Goal: Task Accomplishment & Management: Manage account settings

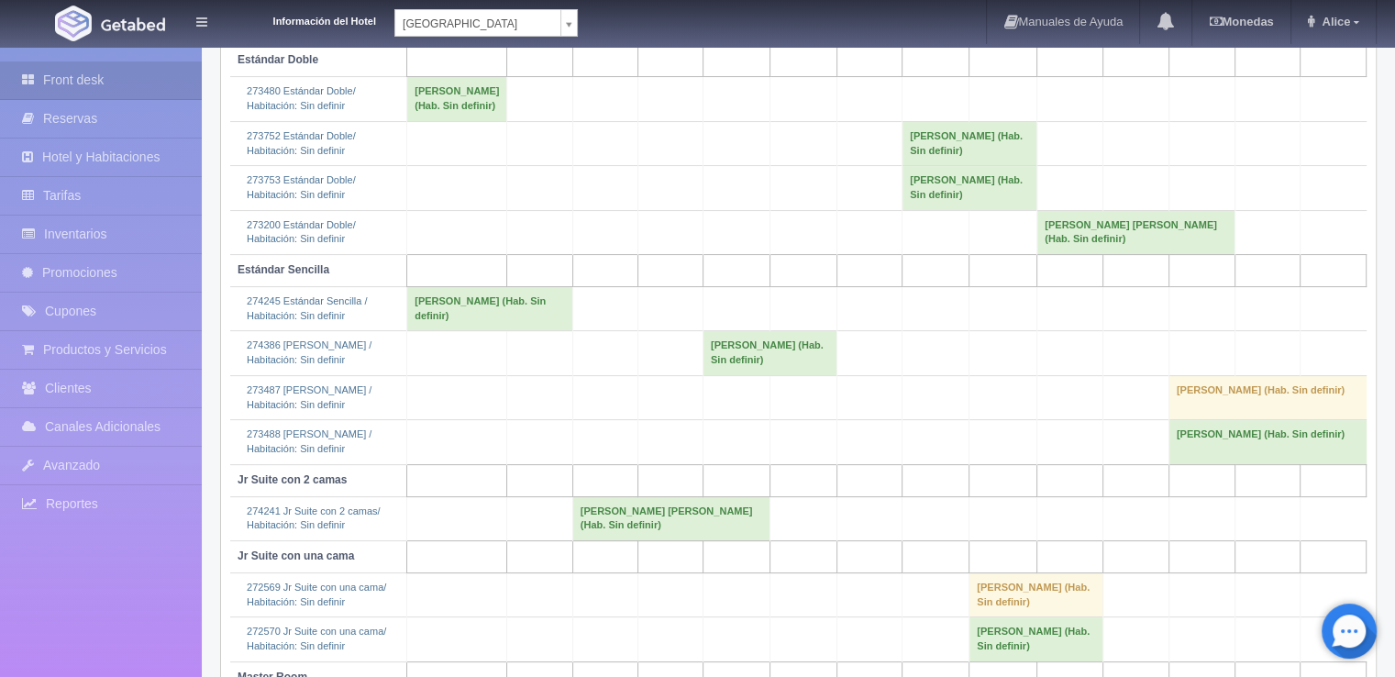
scroll to position [435, 0]
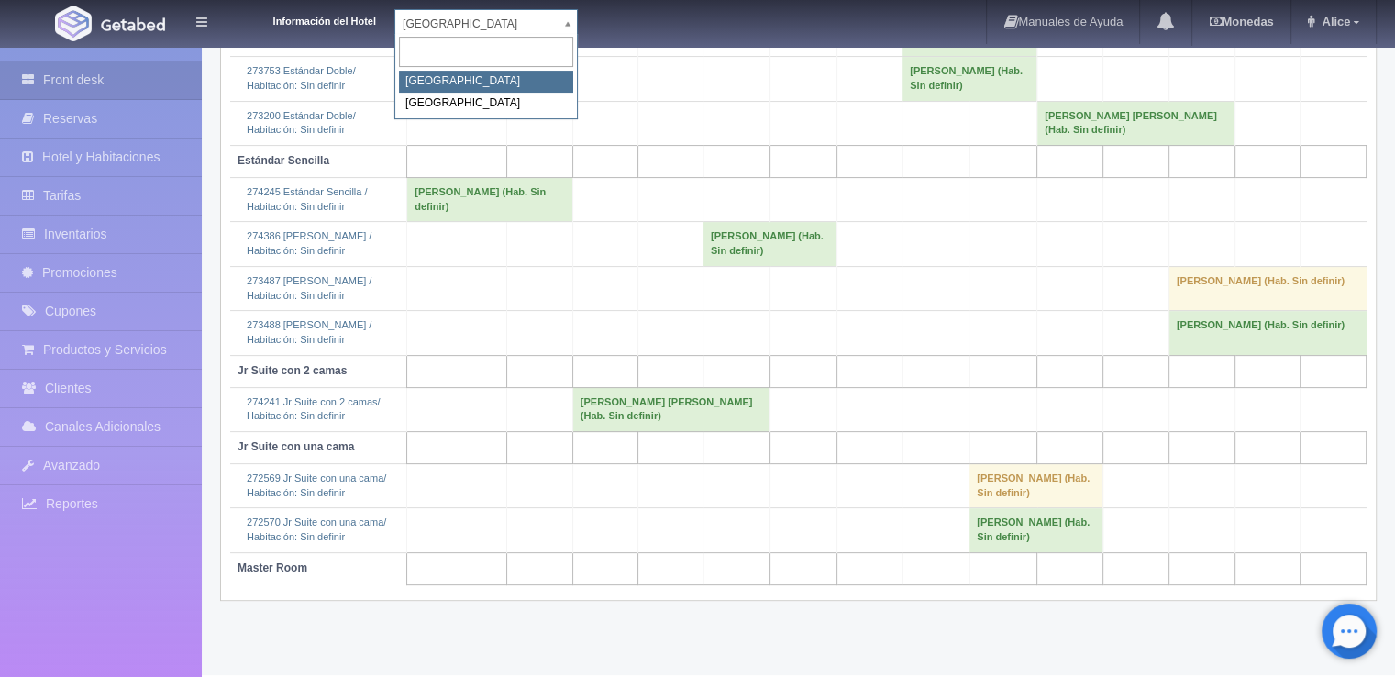
click at [565, 27] on body "Información del Hotel Hotel Plaza Campeche Hotel Plaza Campeche Hotel Plaza Col…" at bounding box center [697, 143] width 1395 height 1064
select select "375"
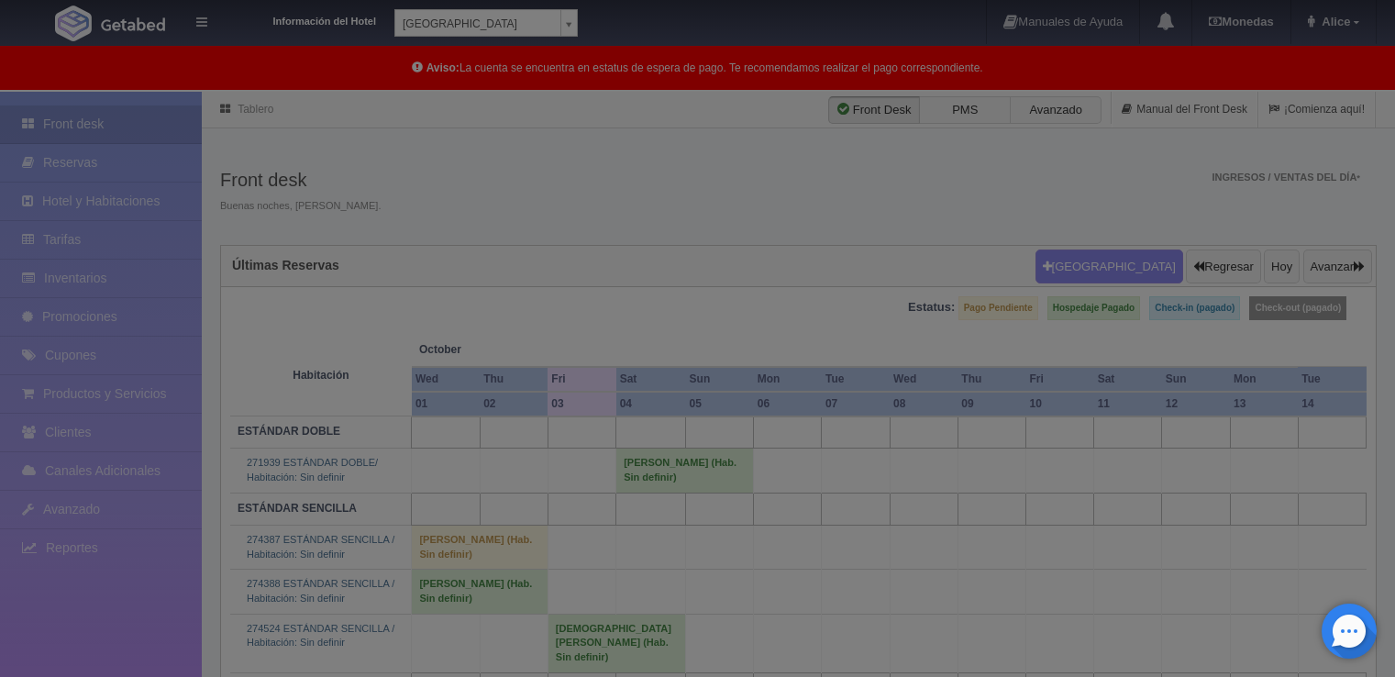
scroll to position [92, 0]
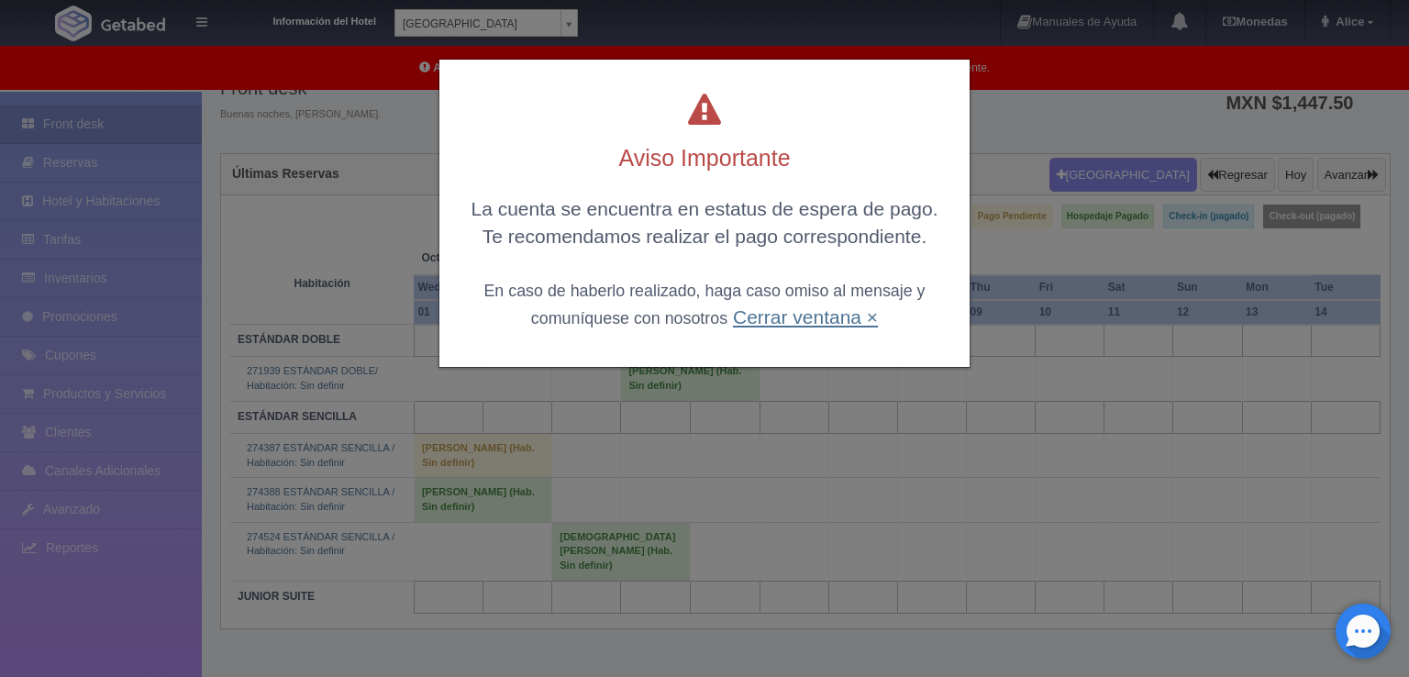
click at [789, 310] on link "Cerrar ventana ×" at bounding box center [805, 316] width 145 height 21
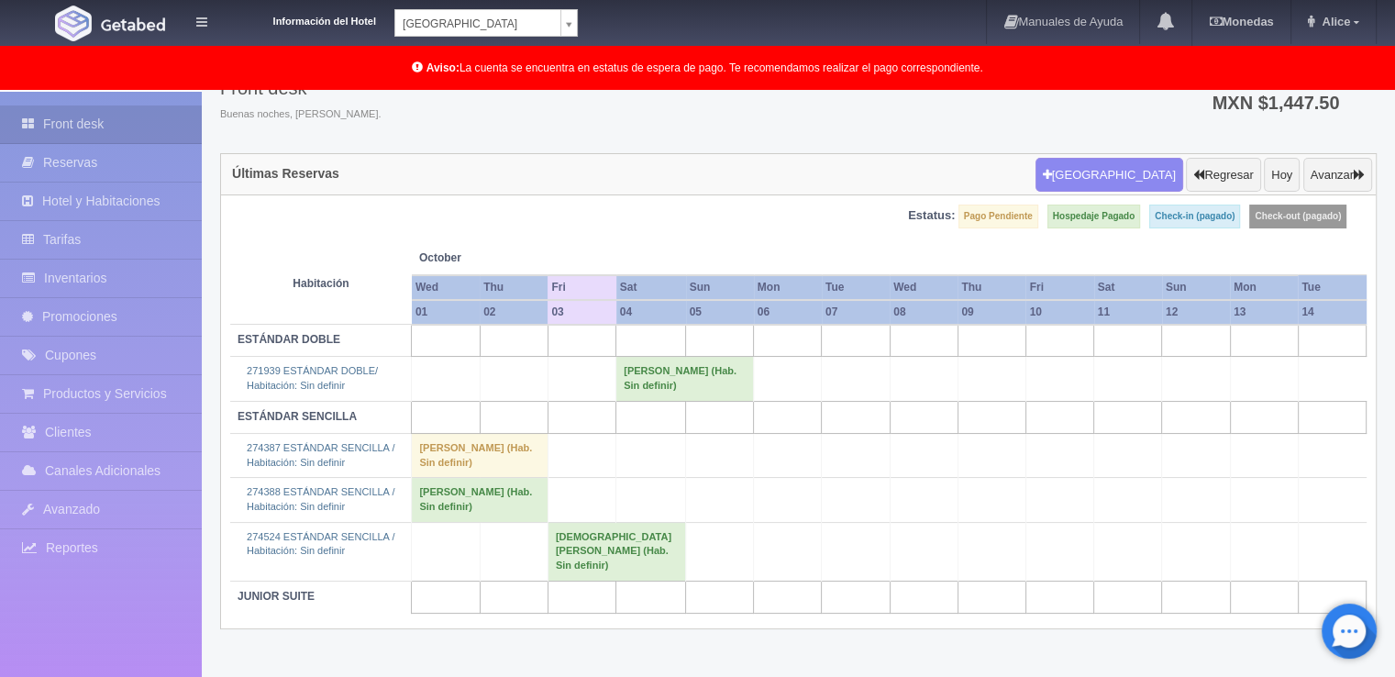
click at [589, 562] on td "[DEMOGRAPHIC_DATA][PERSON_NAME] (Hab. Sin definir)" at bounding box center [617, 551] width 138 height 59
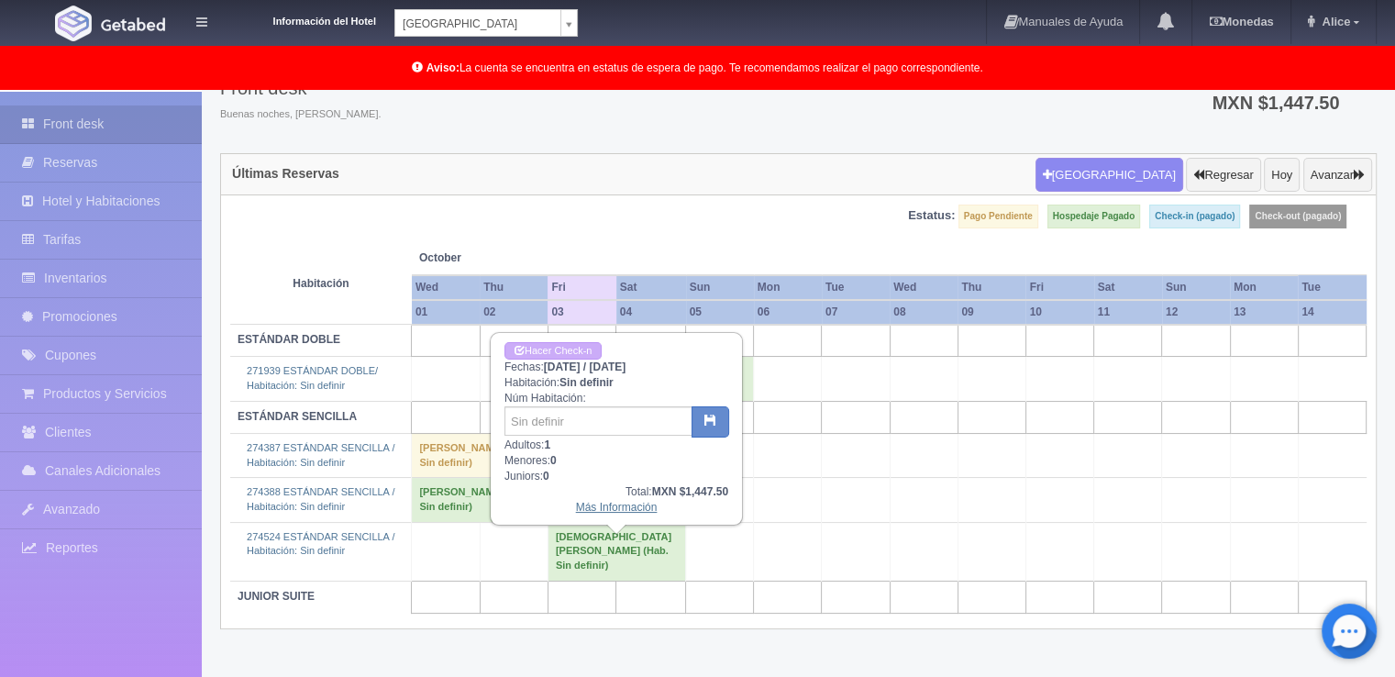
click at [621, 502] on link "Más Información" at bounding box center [617, 507] width 82 height 13
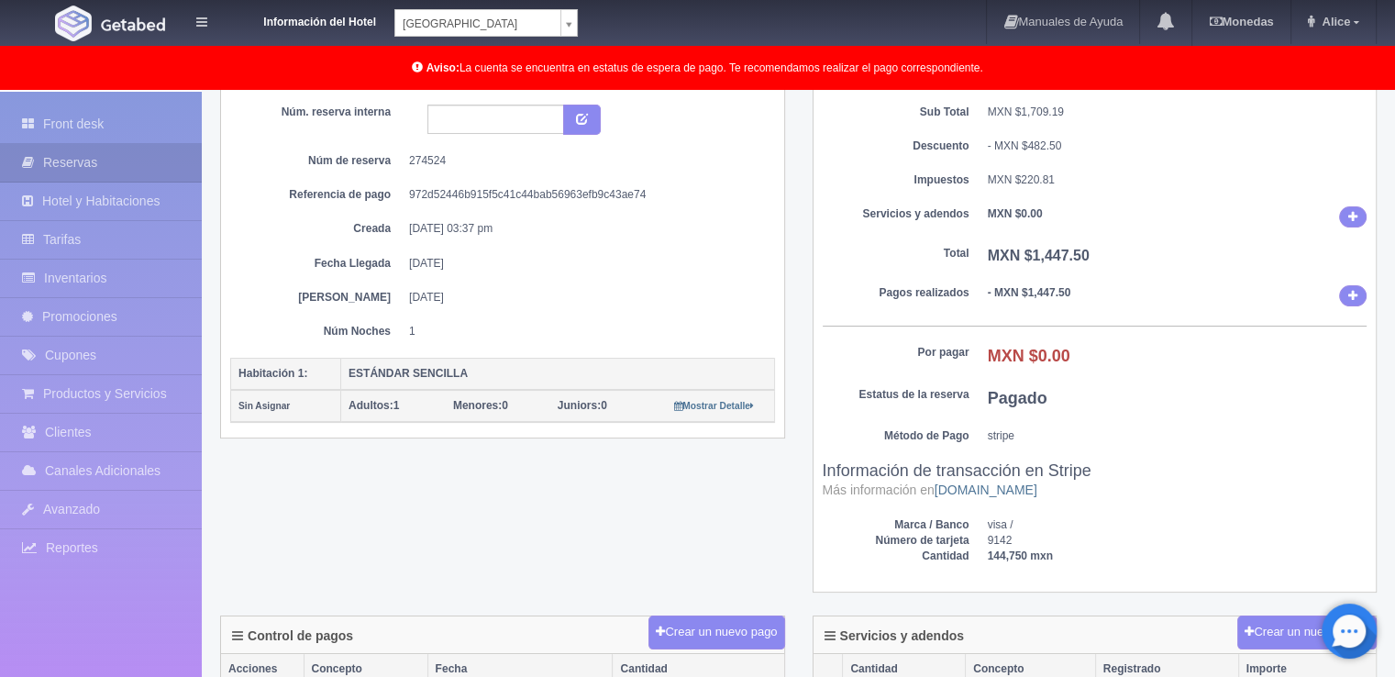
scroll to position [67, 0]
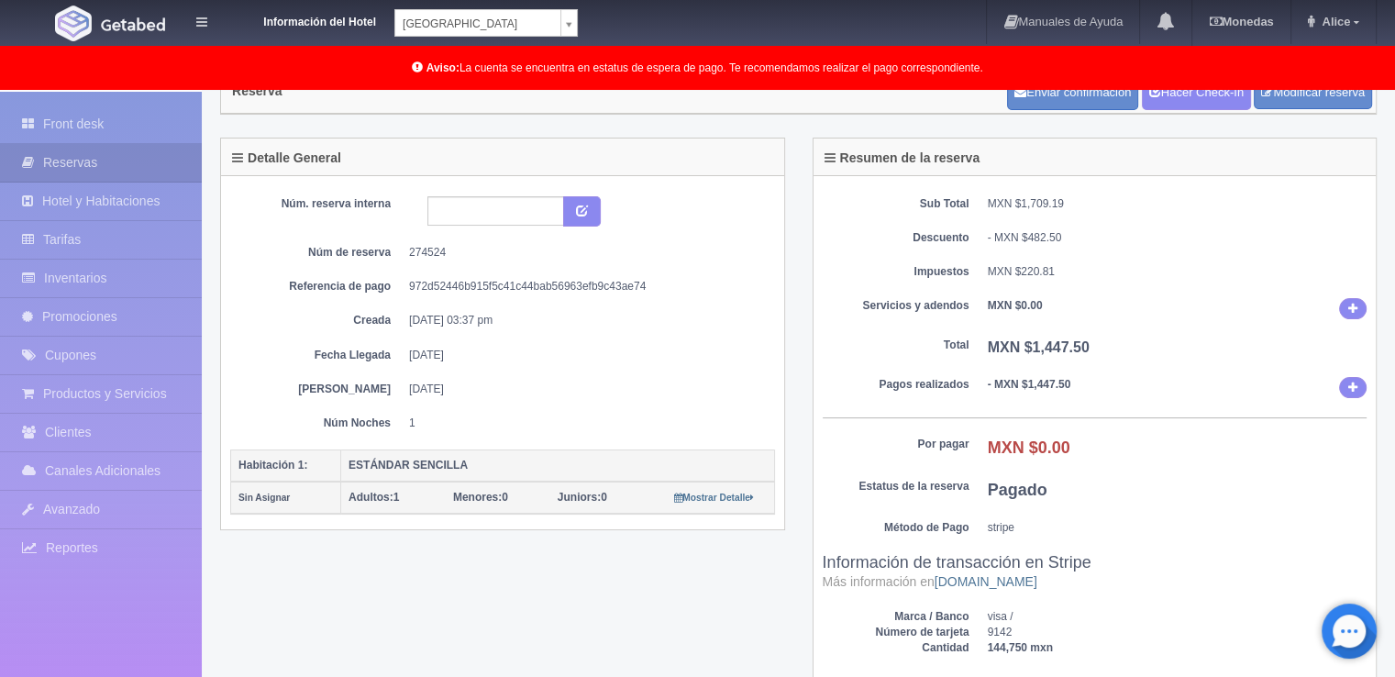
drag, startPoint x: 422, startPoint y: 314, endPoint x: 497, endPoint y: 325, distance: 76.0
click at [497, 325] on div "Núm. reserva interna Núm de reserva 274524 Referencia de pago 972d52446b915f5c4…" at bounding box center [502, 313] width 545 height 235
click at [494, 324] on dd "03-10-25 03:37 pm" at bounding box center [585, 321] width 352 height 16
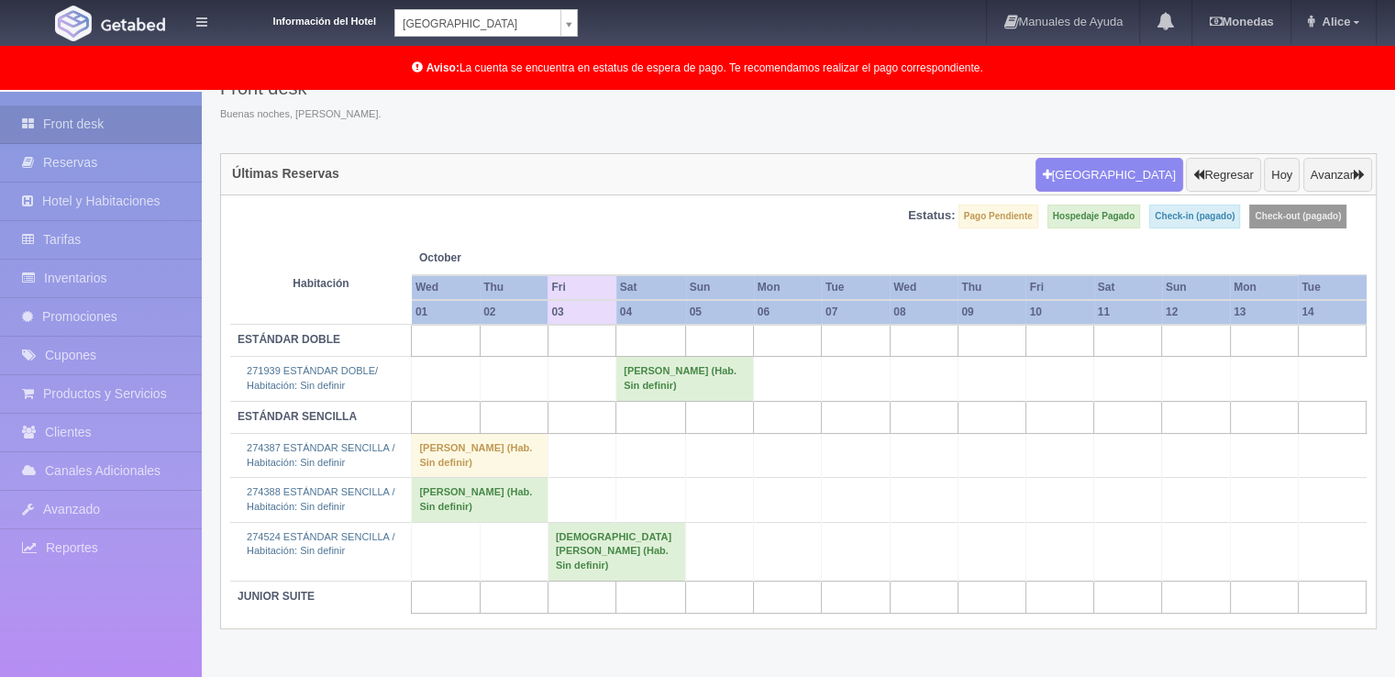
scroll to position [92, 0]
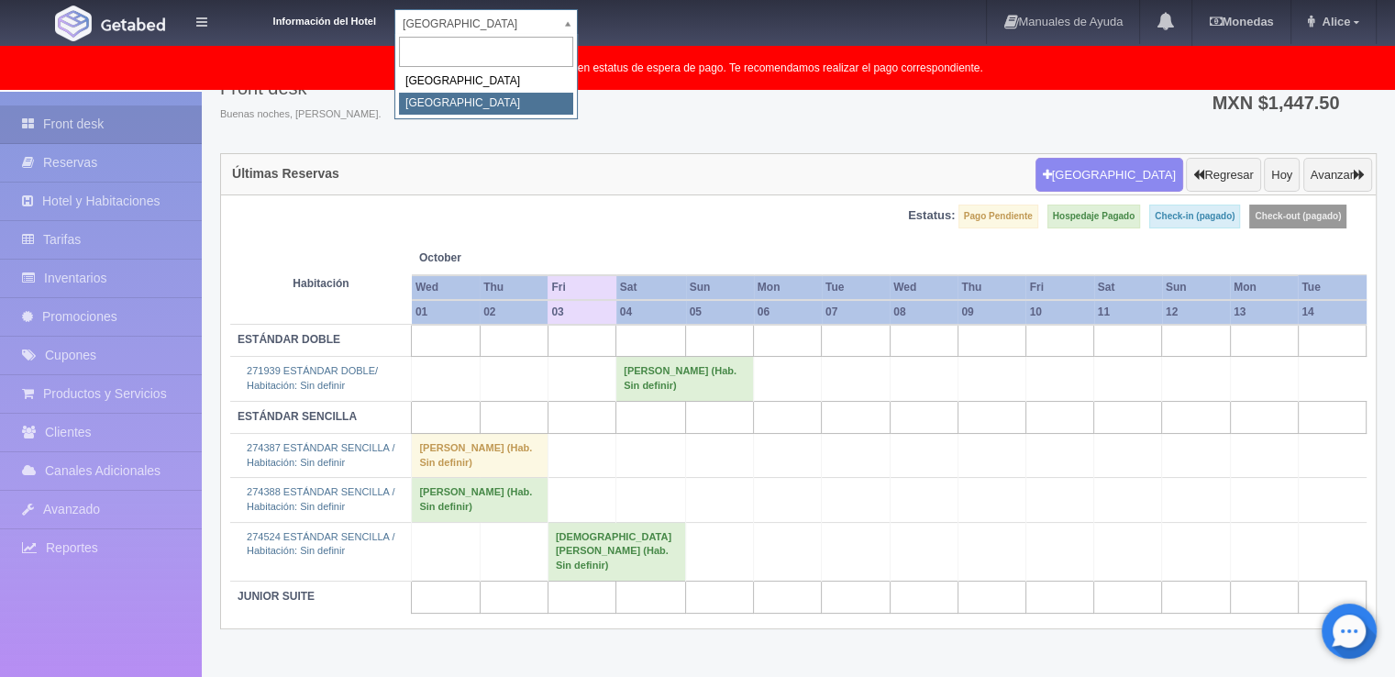
click at [564, 27] on body "Información del Hotel Hotel Plaza Colonial Hotel Plaza Campeche Hotel Plaza Col…" at bounding box center [697, 339] width 1395 height 679
drag, startPoint x: 459, startPoint y: 84, endPoint x: 501, endPoint y: 6, distance: 88.6
select select "342"
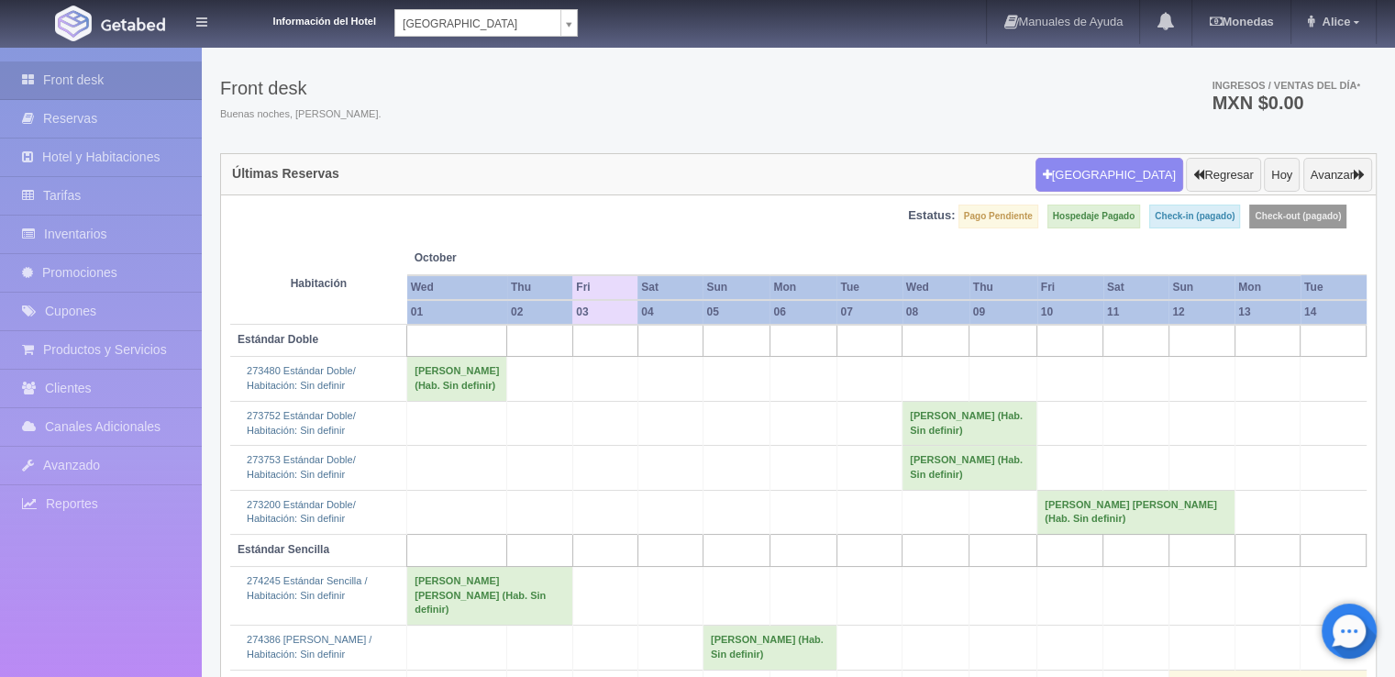
scroll to position [413, 0]
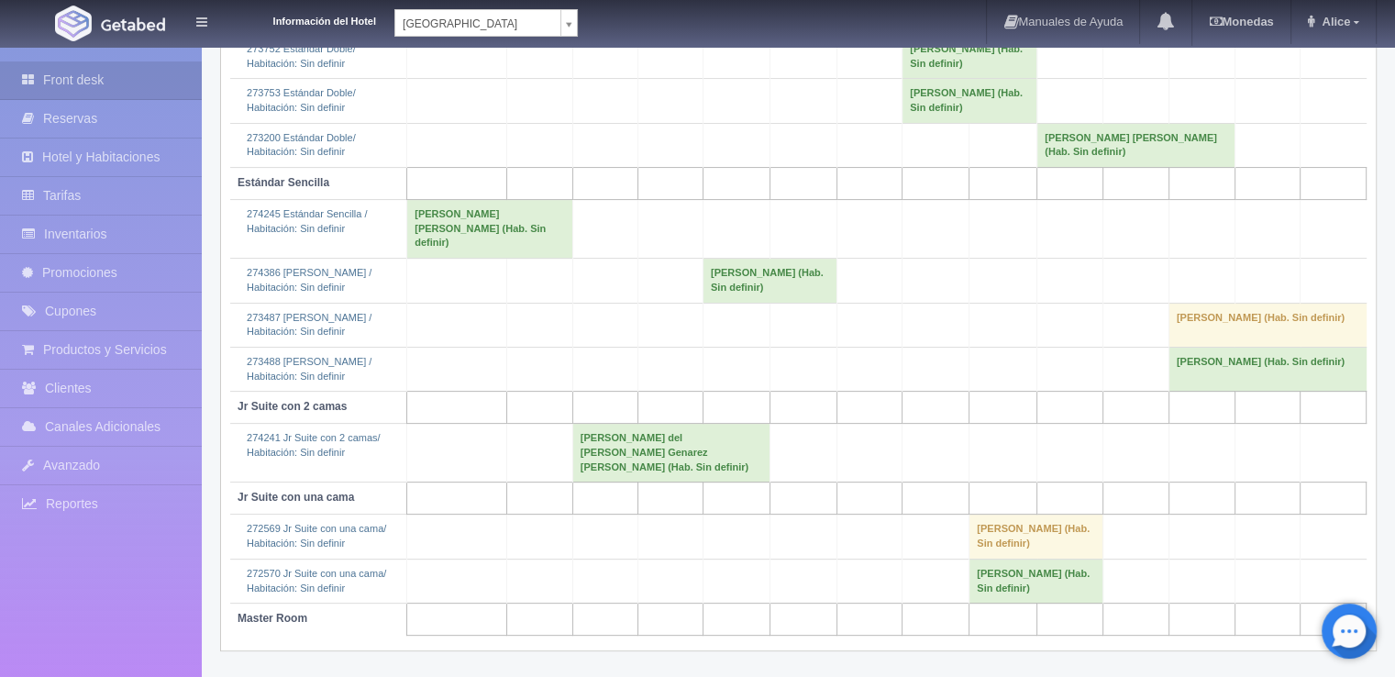
click at [599, 482] on td "Maria del Carmen Genarez Mendez (Hab. Sin definir)" at bounding box center [670, 453] width 197 height 59
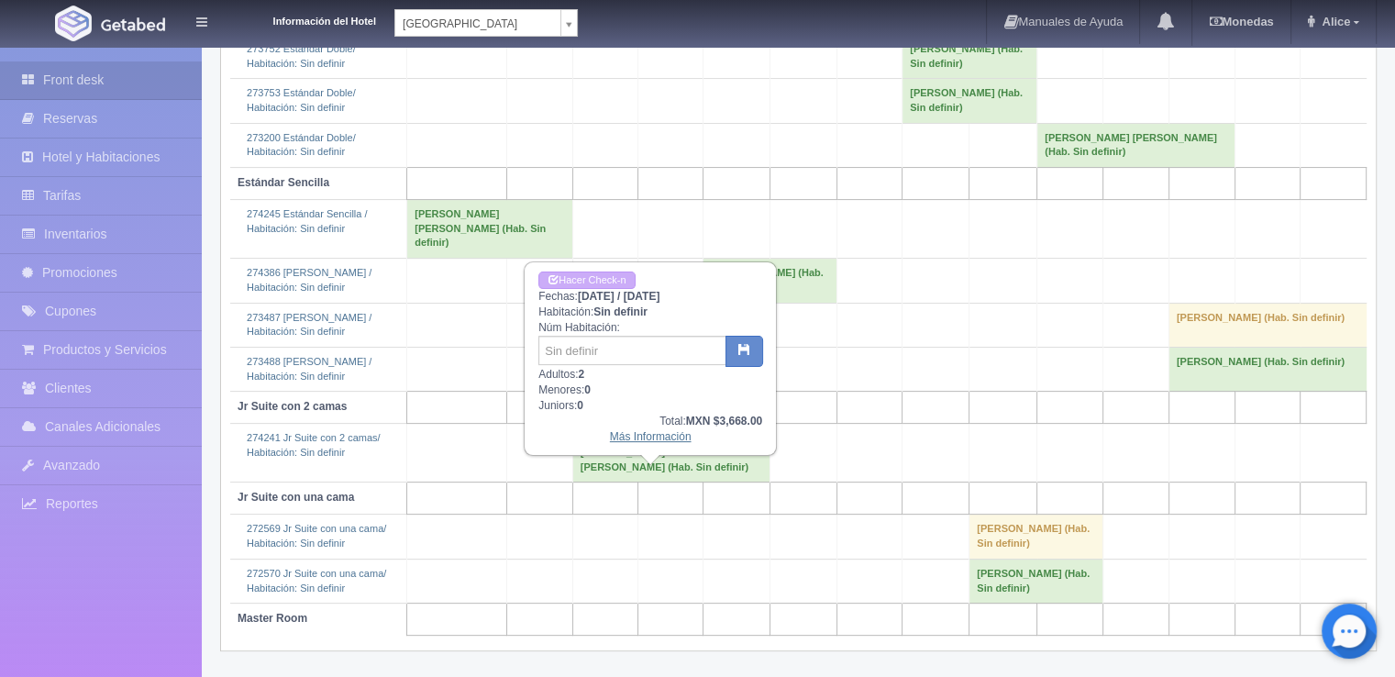
click at [645, 434] on link "Más Información" at bounding box center [651, 436] width 82 height 13
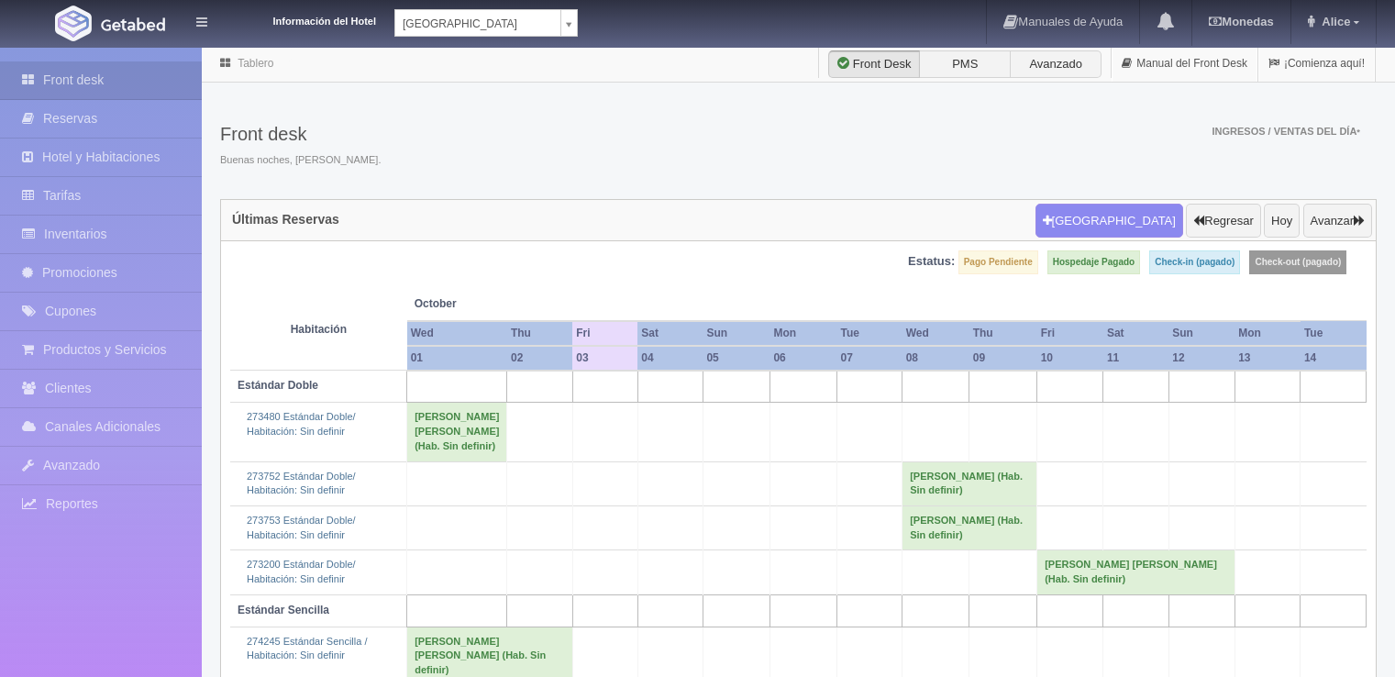
scroll to position [413, 0]
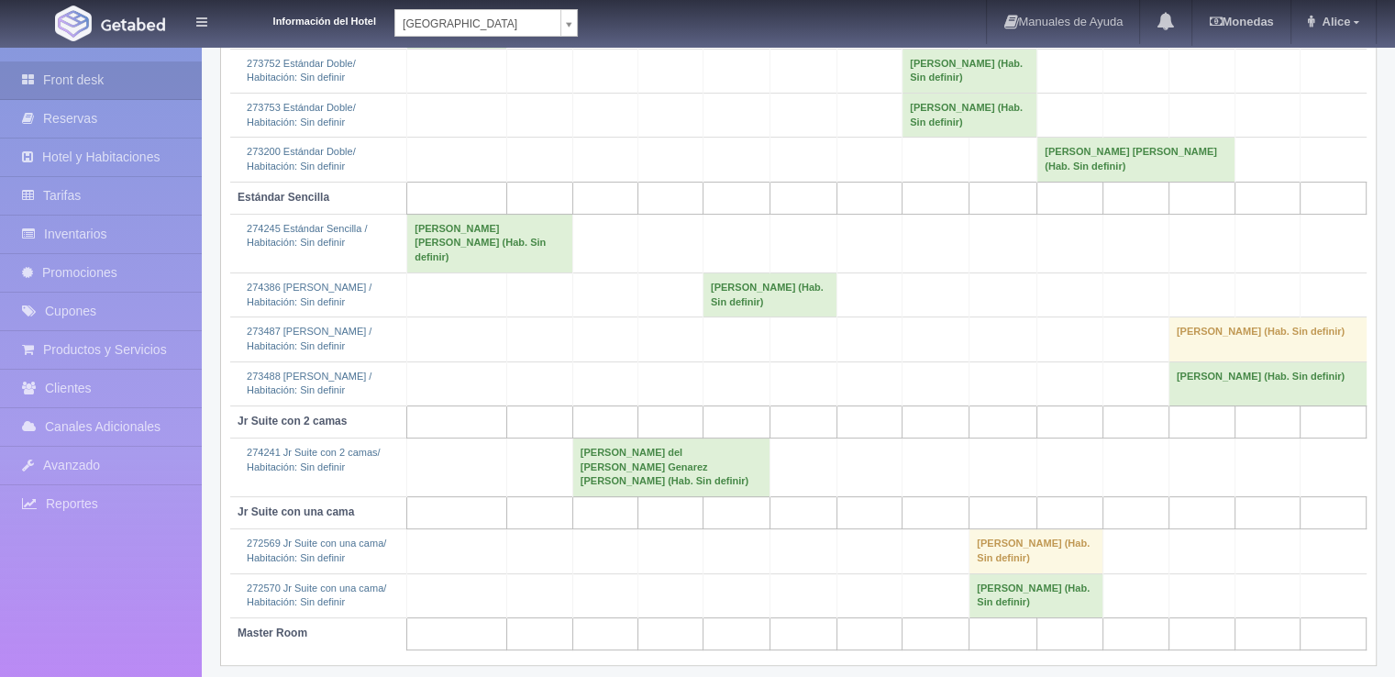
click at [526, 28] on body "Información del Hotel [GEOGRAPHIC_DATA] Campeche [GEOGRAPHIC_DATA] Campeche [GE…" at bounding box center [697, 165] width 1395 height 1064
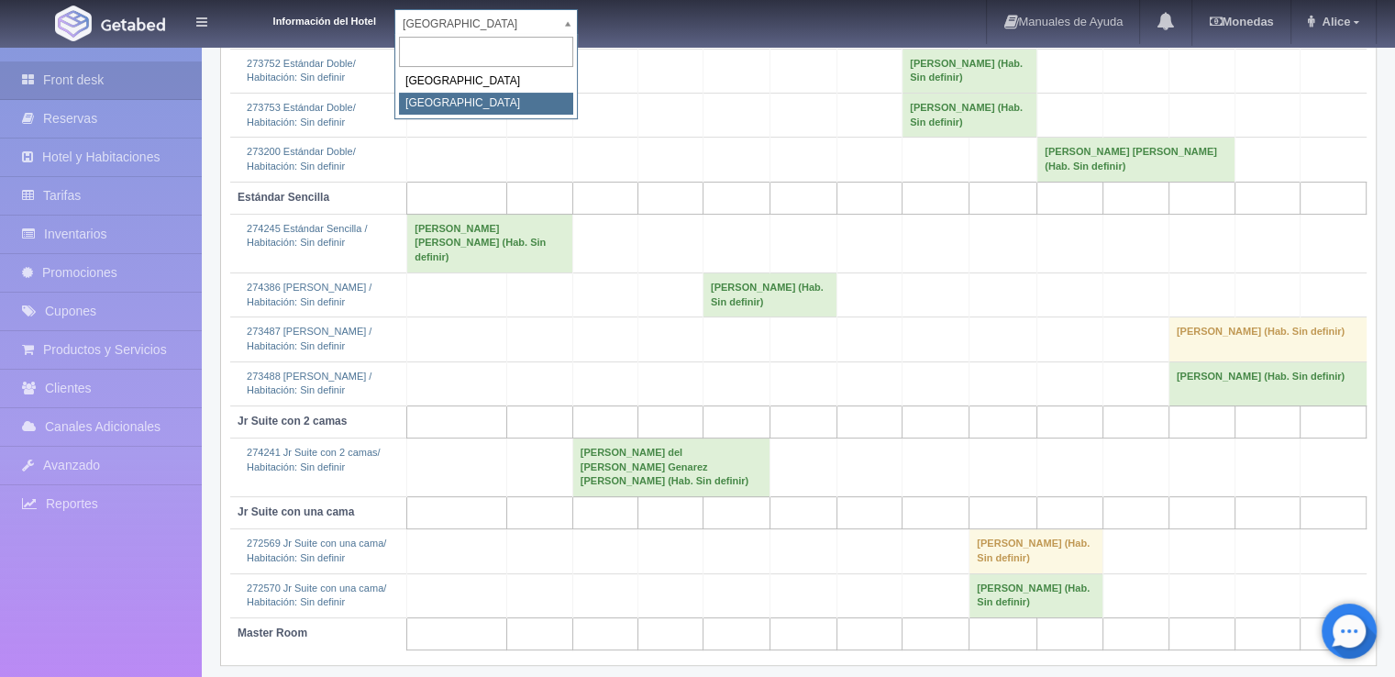
select select "375"
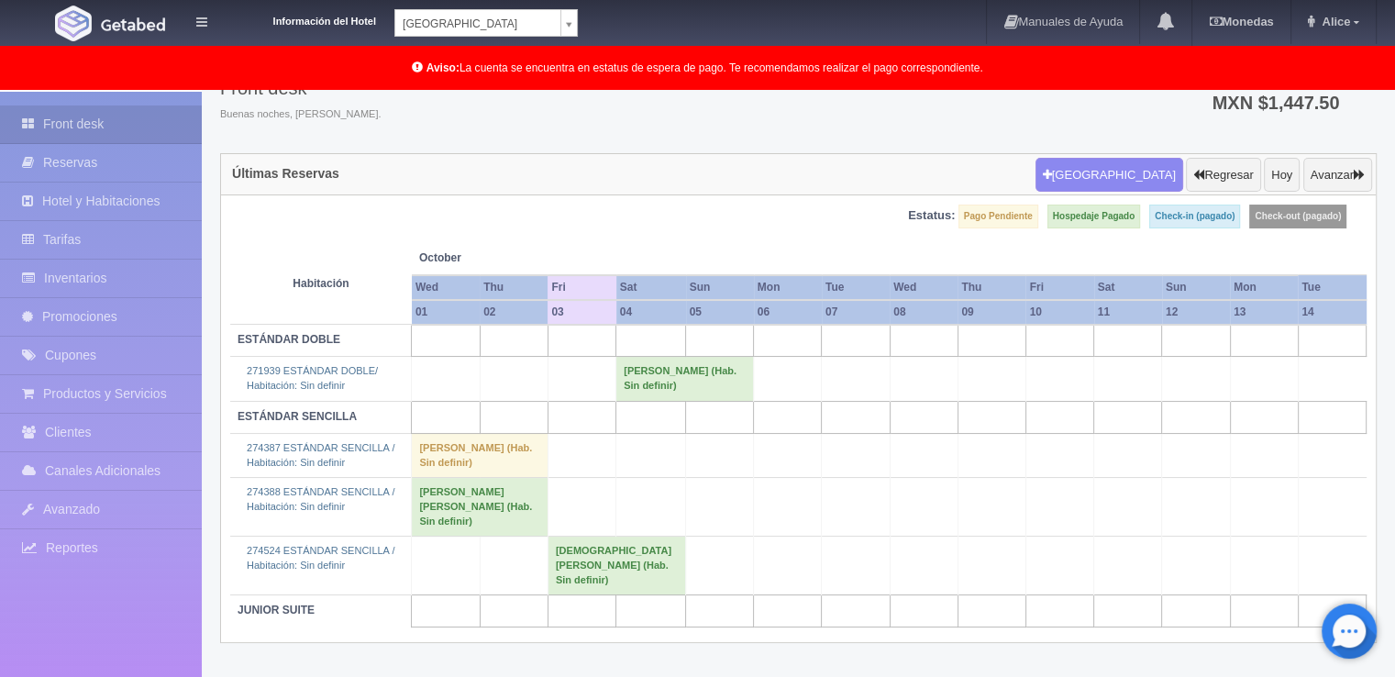
scroll to position [94, 0]
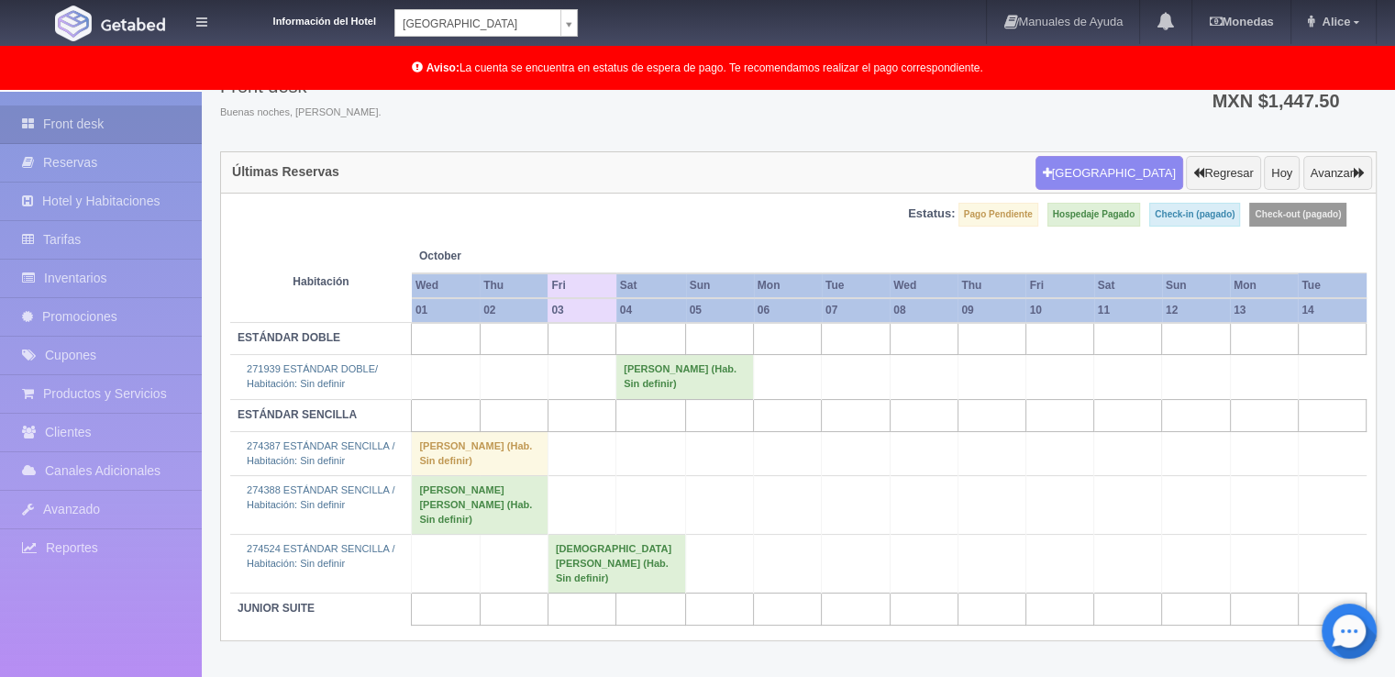
click at [434, 29] on body "Información del Hotel Hotel Plaza Colonial Hotel Plaza Campeche Hotel Plaza Col…" at bounding box center [697, 337] width 1395 height 679
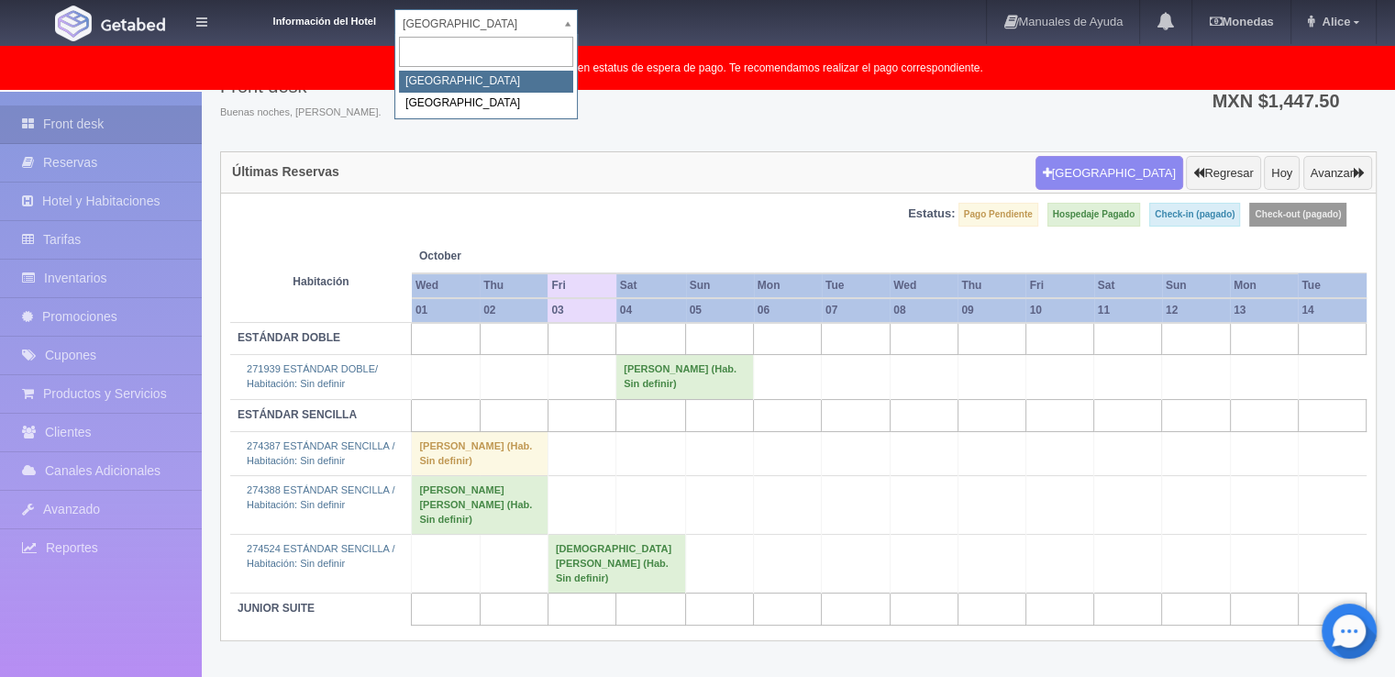
select select "342"
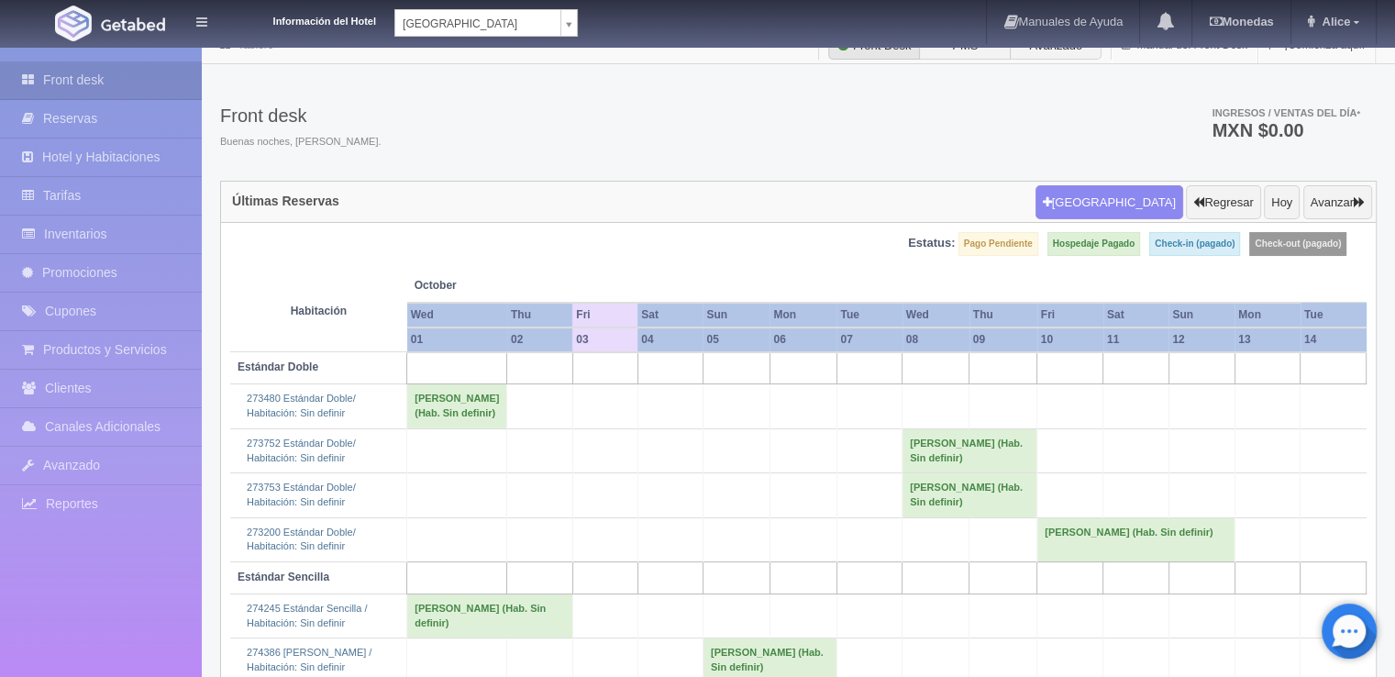
scroll to position [435, 0]
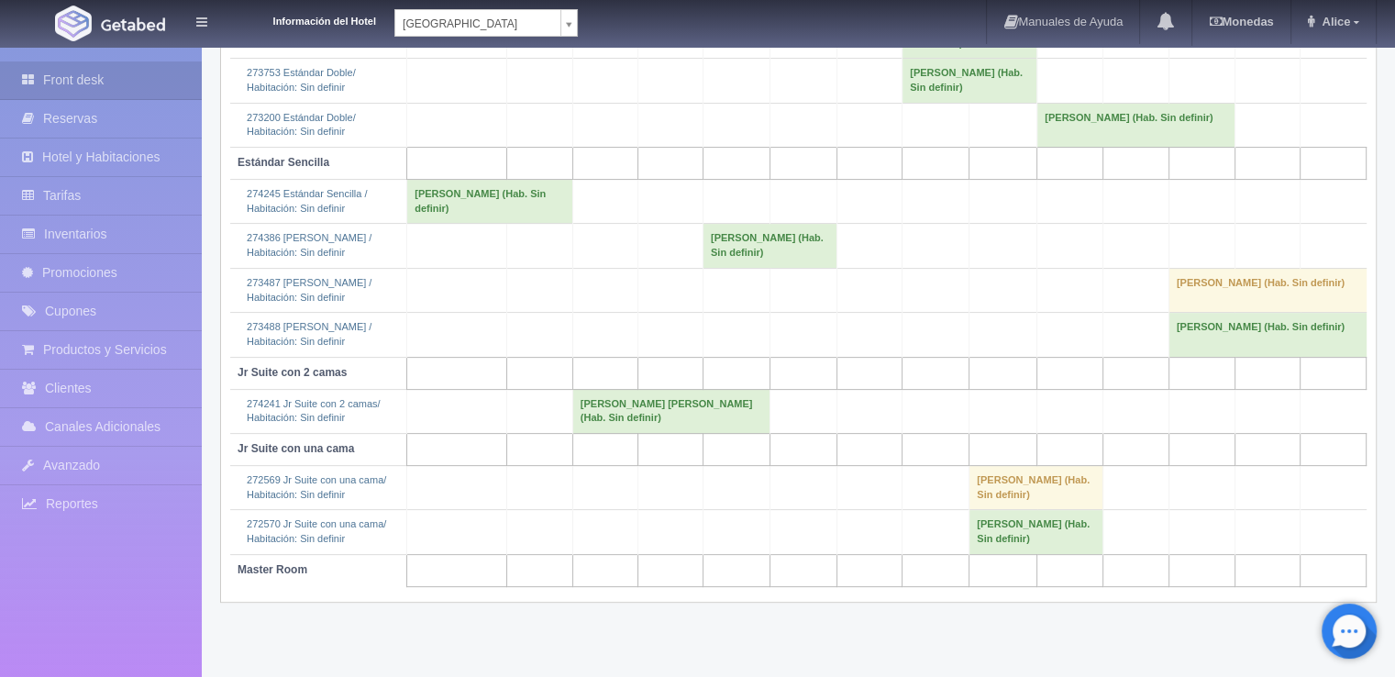
click at [554, 23] on body "Información del Hotel [GEOGRAPHIC_DATA] Campeche [GEOGRAPHIC_DATA] Campeche [GE…" at bounding box center [697, 145] width 1395 height 1064
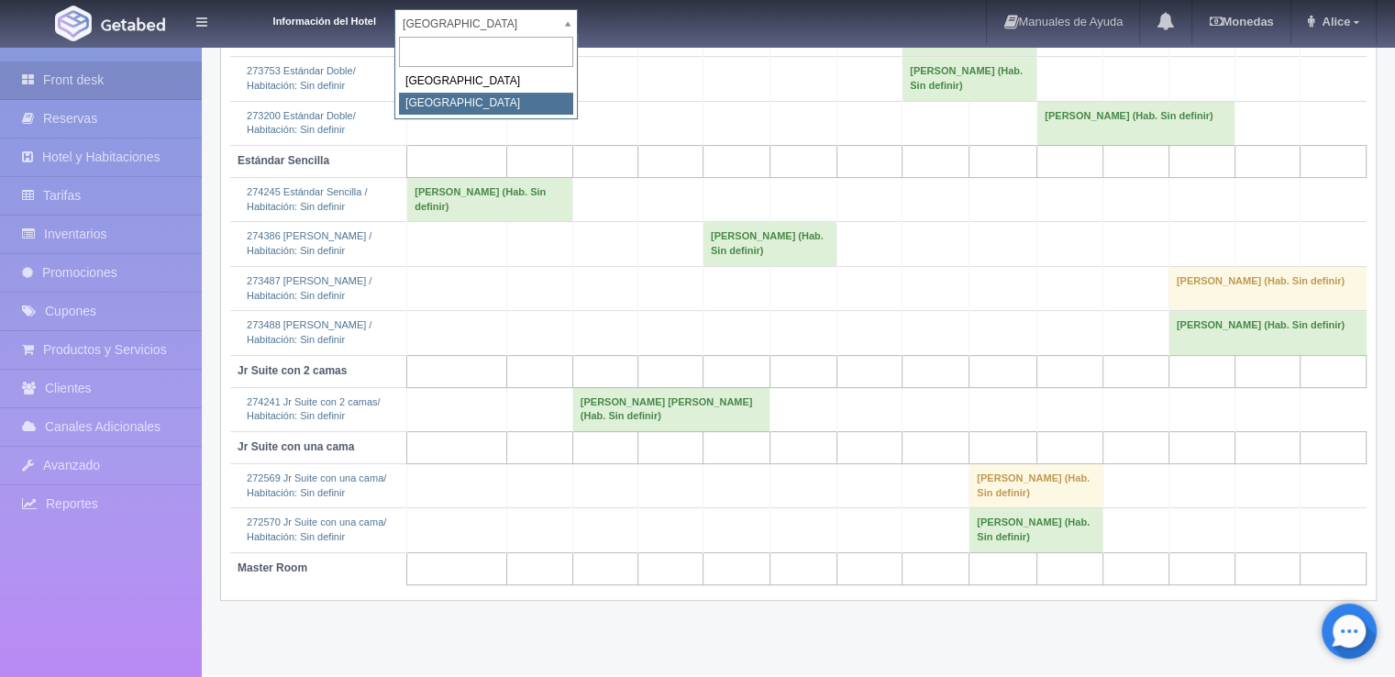
select select "375"
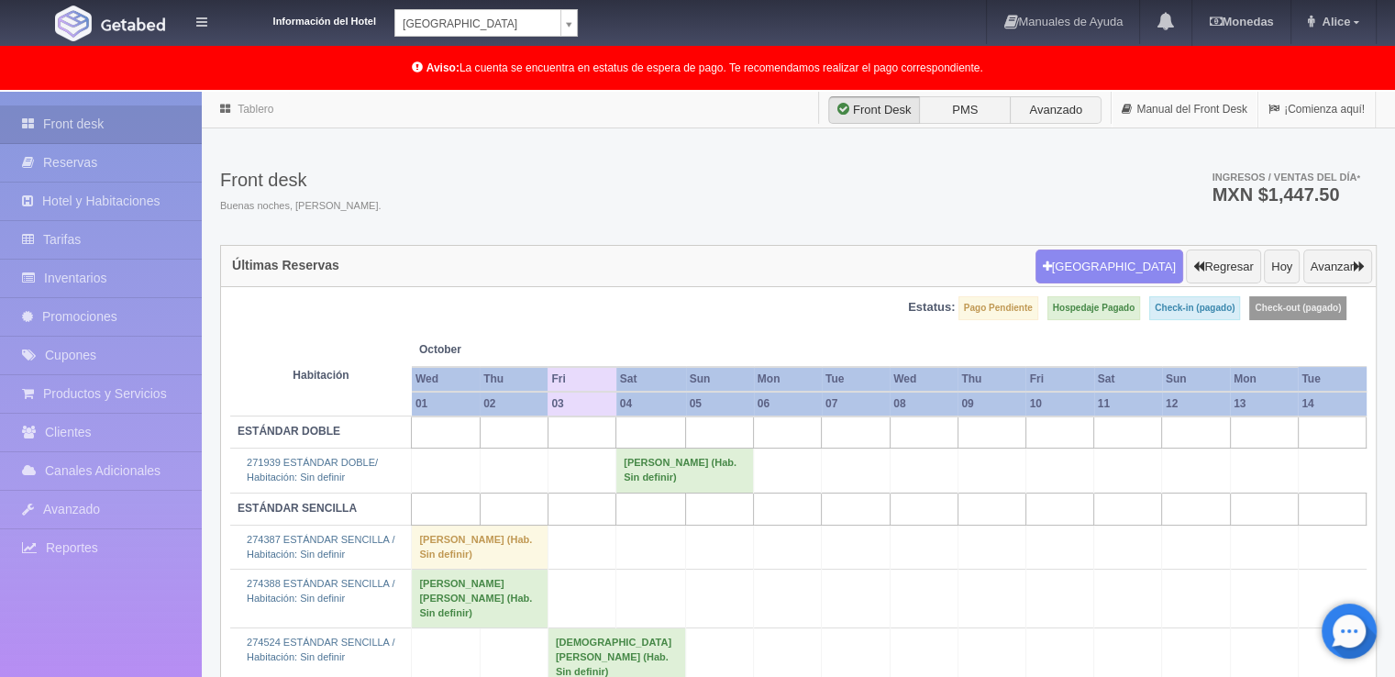
scroll to position [94, 0]
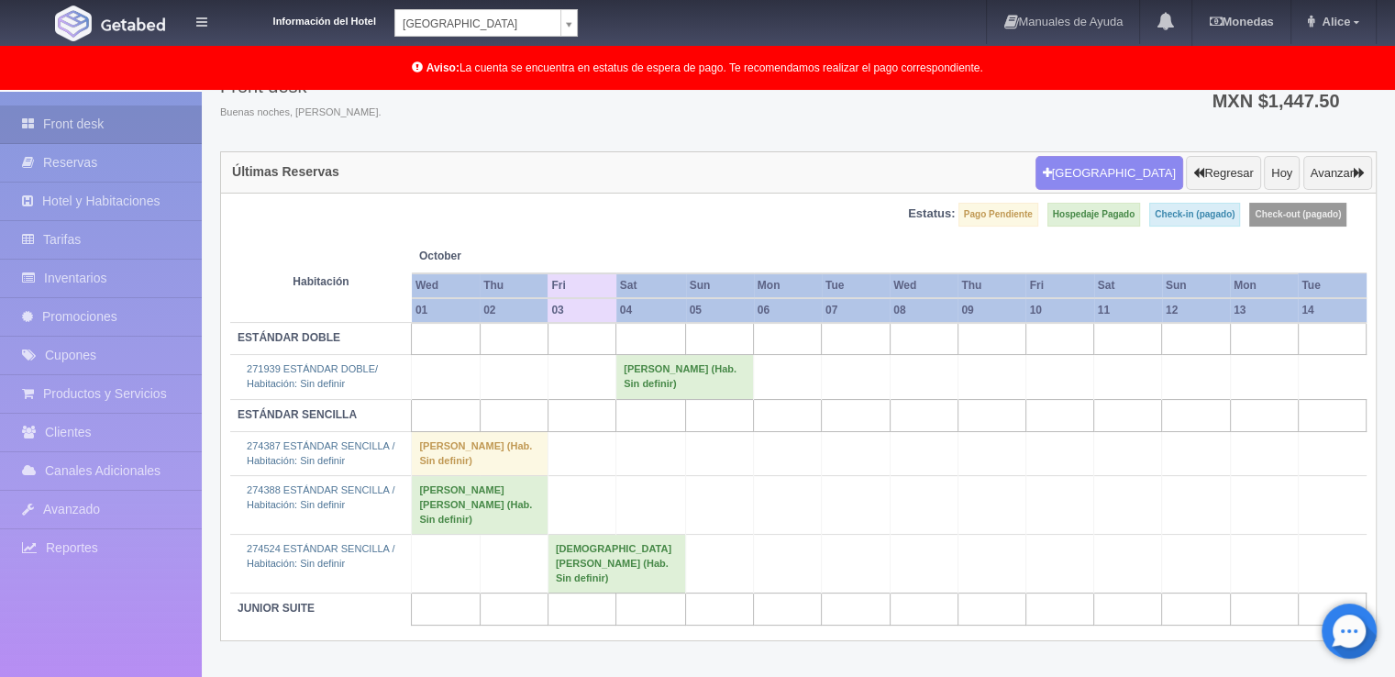
click at [572, 559] on td "[DEMOGRAPHIC_DATA][PERSON_NAME] (Hab. Sin definir)" at bounding box center [617, 564] width 138 height 59
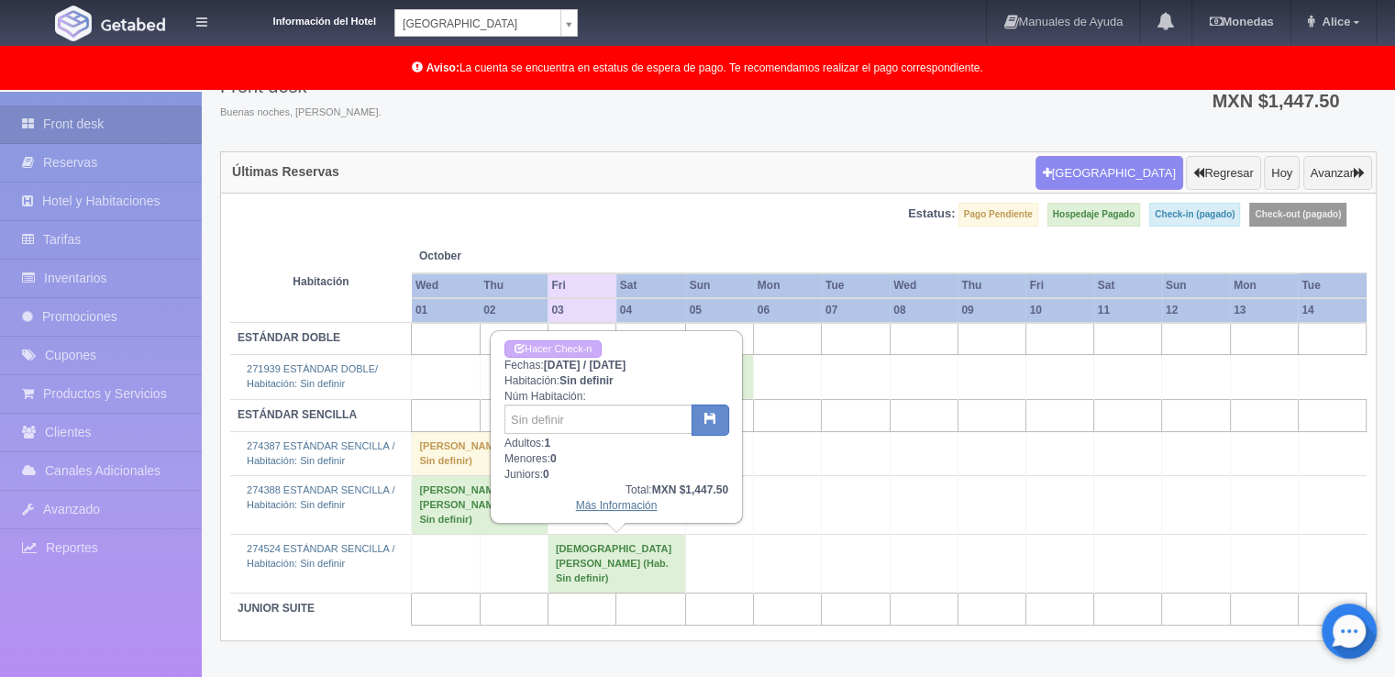
click at [603, 509] on link "Más Información" at bounding box center [617, 505] width 82 height 13
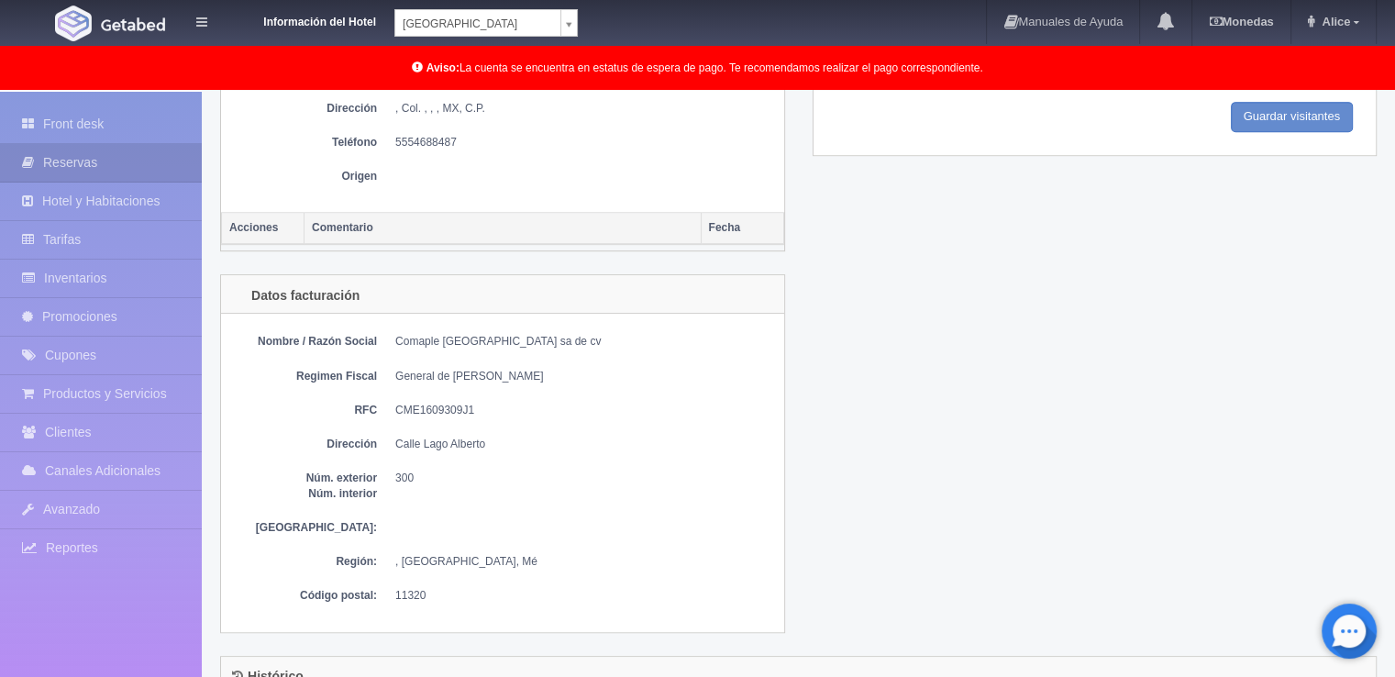
scroll to position [1009, 0]
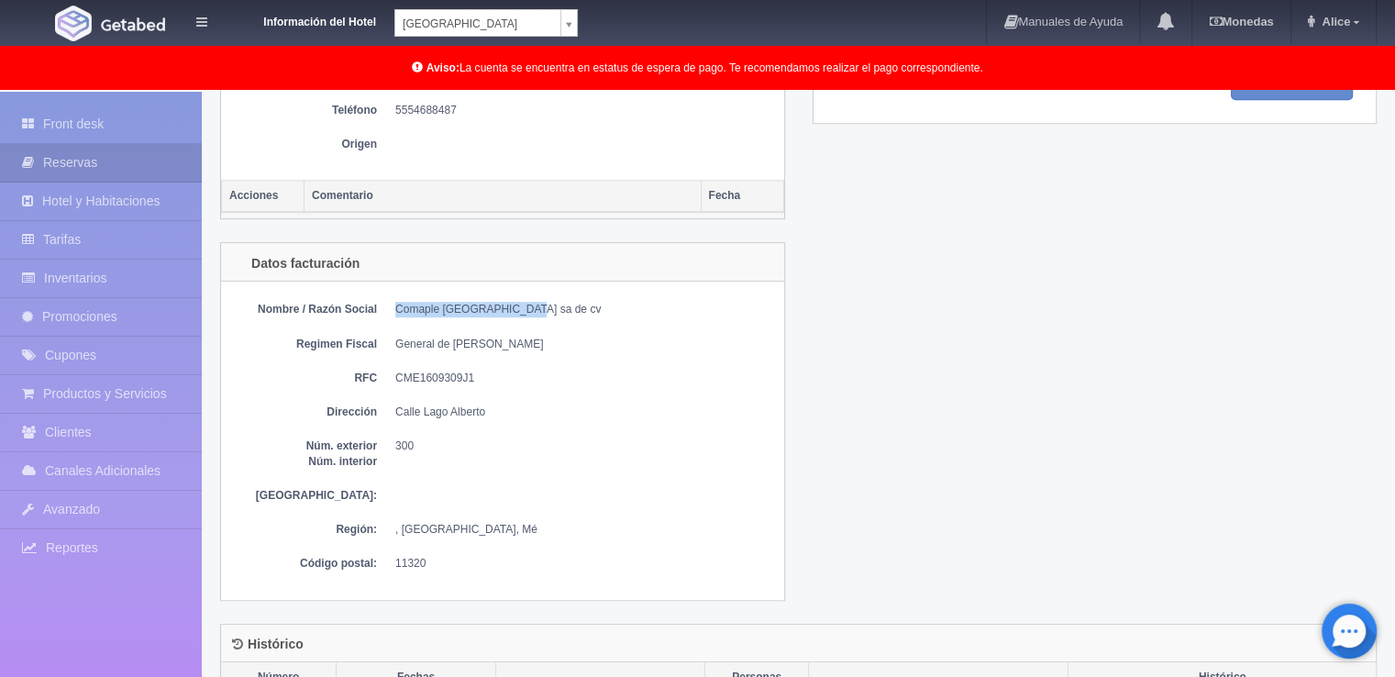
drag, startPoint x: 393, startPoint y: 305, endPoint x: 525, endPoint y: 307, distance: 132.1
click at [525, 307] on dl "Nombre / Razón Social Comaple [GEOGRAPHIC_DATA] sa de cv" at bounding box center [502, 310] width 545 height 16
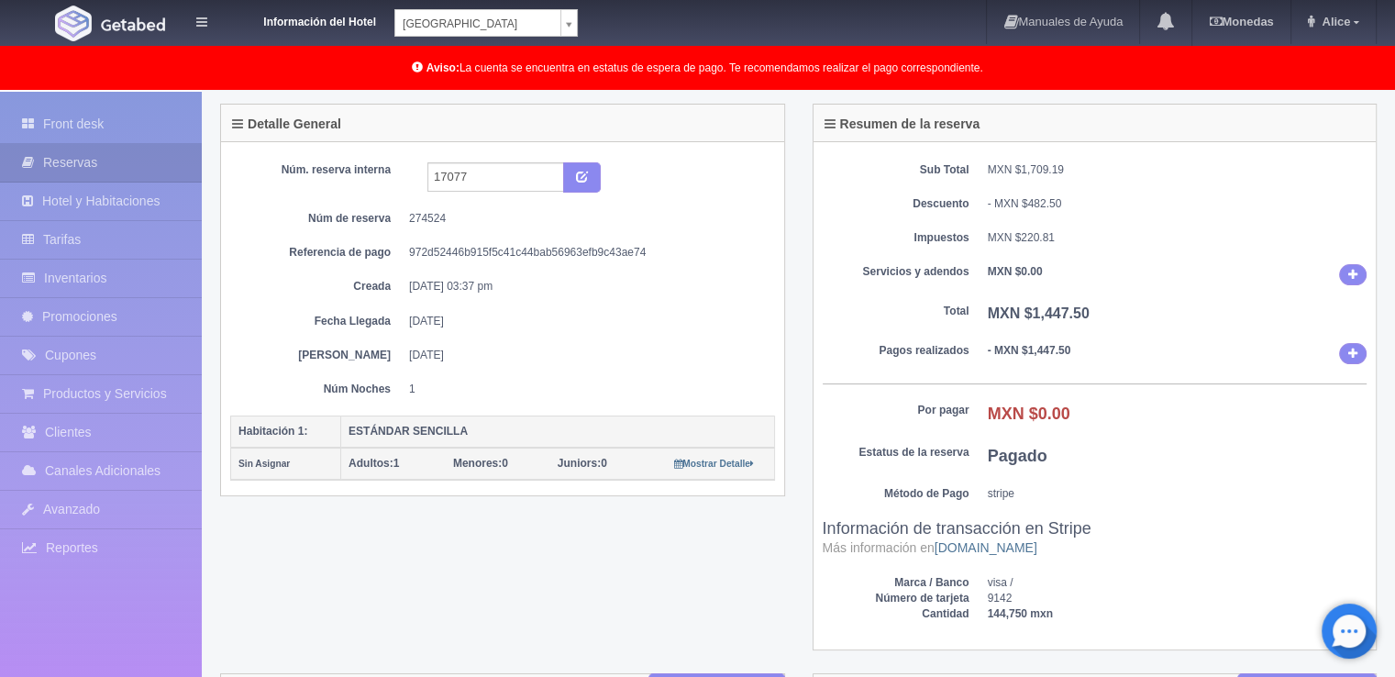
scroll to position [0, 0]
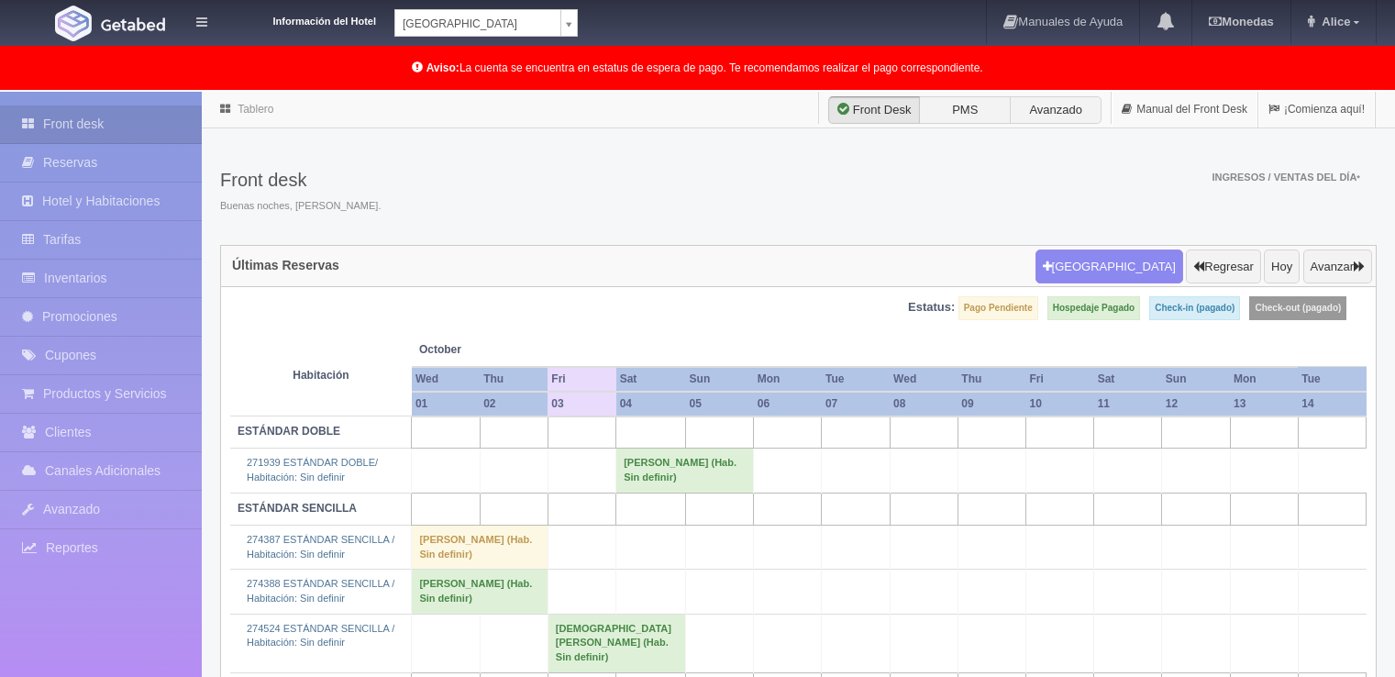
scroll to position [94, 0]
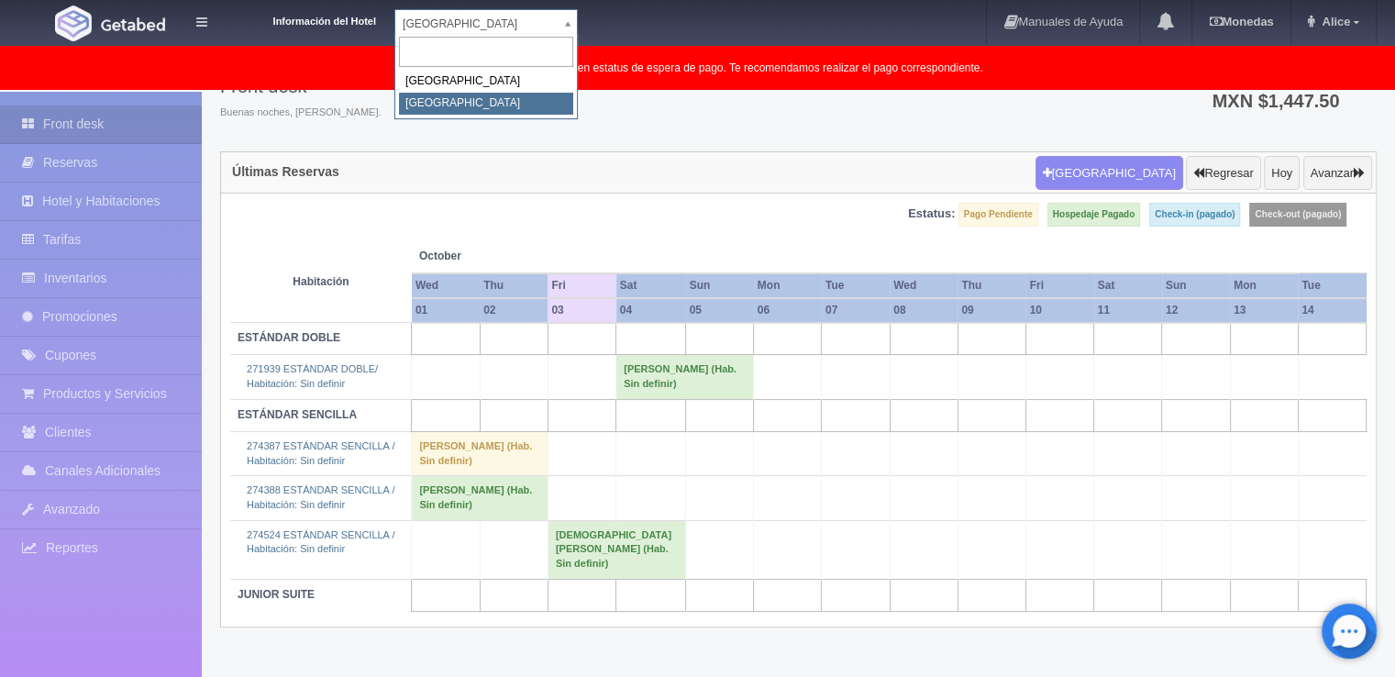
click at [470, 18] on body "Información del Hotel [GEOGRAPHIC_DATA] Campeche [GEOGRAPHIC_DATA] Colonial Man…" at bounding box center [697, 337] width 1395 height 679
select select "342"
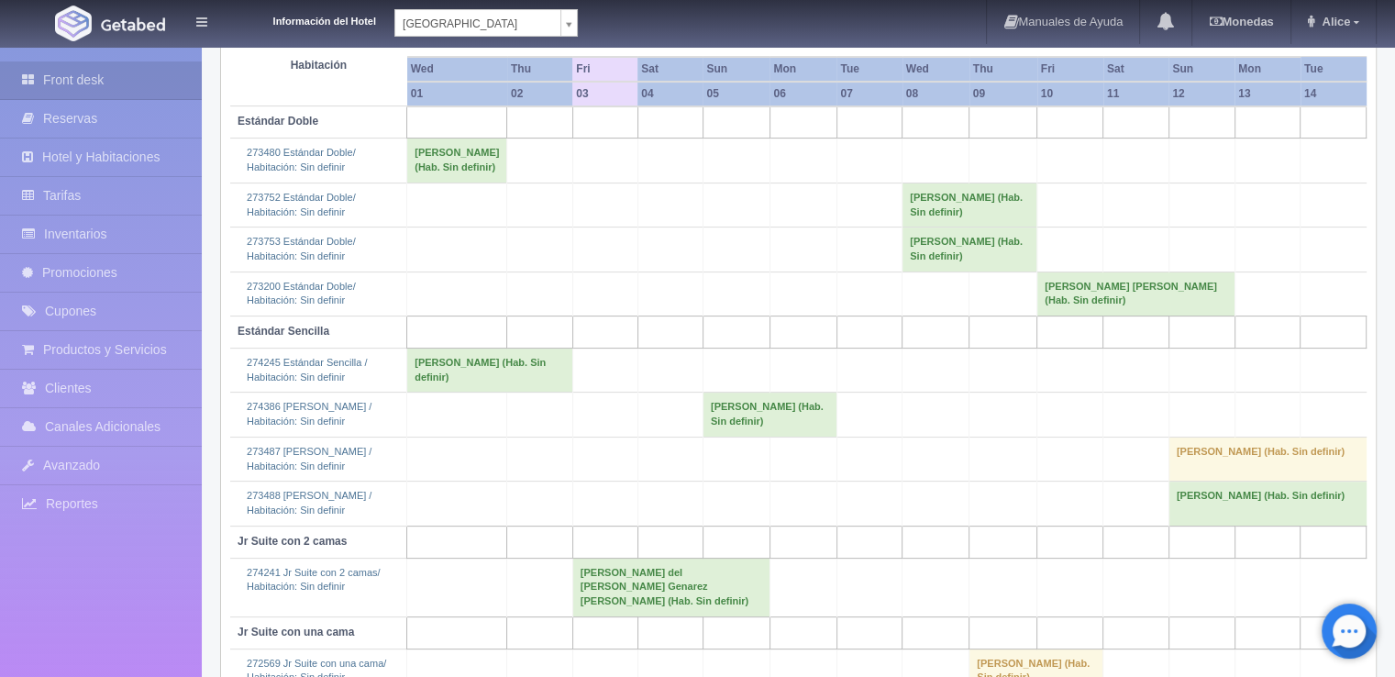
scroll to position [160, 0]
